Goal: Find contact information: Find contact information

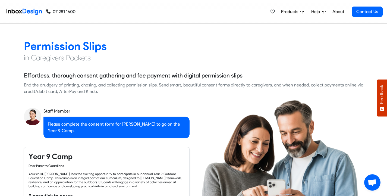
scroll to position [413, 0]
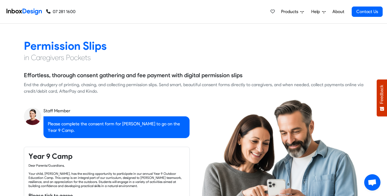
checkbox input "true"
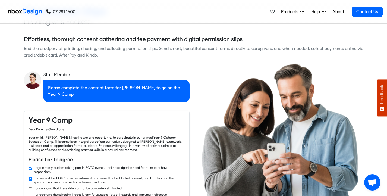
checkbox input "true"
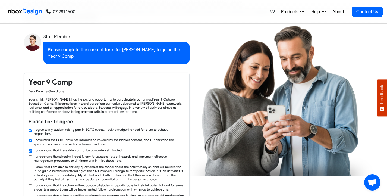
checkbox input "true"
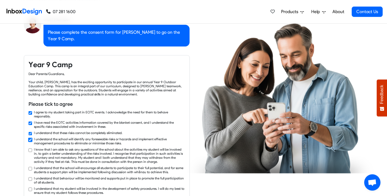
checkbox input "true"
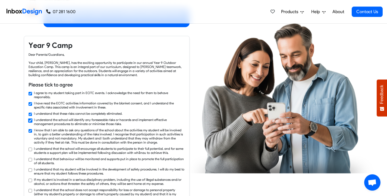
checkbox input "true"
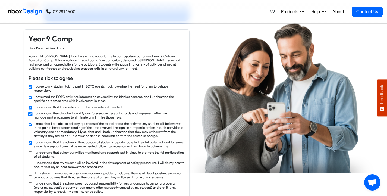
checkbox input "true"
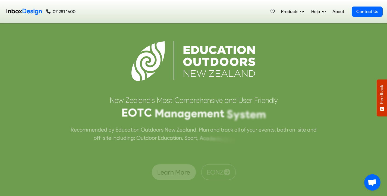
scroll to position [1226, 0]
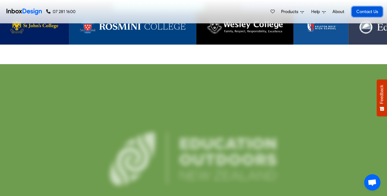
click at [368, 12] on link "Contact Us" at bounding box center [367, 12] width 31 height 10
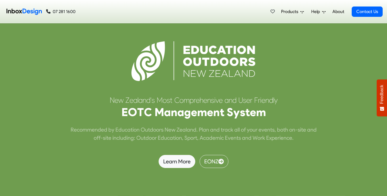
scroll to position [1234, 0]
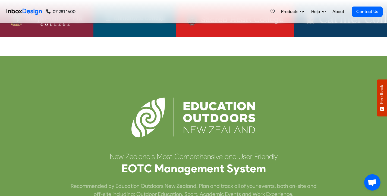
click at [342, 11] on link "About" at bounding box center [338, 11] width 15 height 11
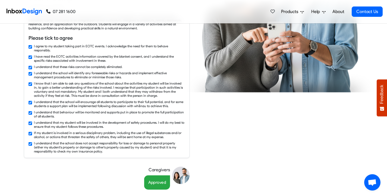
scroll to position [464, 0]
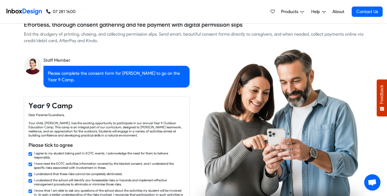
checkbox input "false"
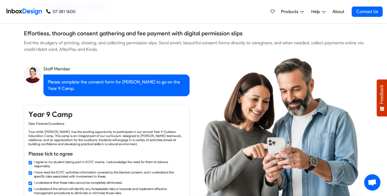
checkbox input "false"
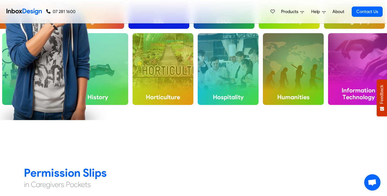
checkbox input "false"
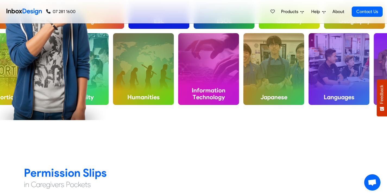
checkbox input "false"
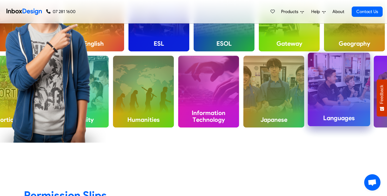
checkbox input "false"
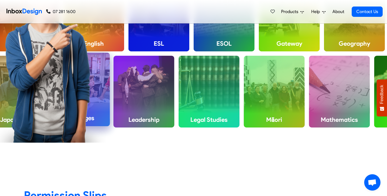
checkbox input "false"
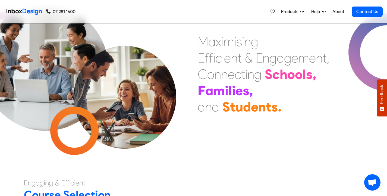
scroll to position [0, 0]
